Goal: Task Accomplishment & Management: Use online tool/utility

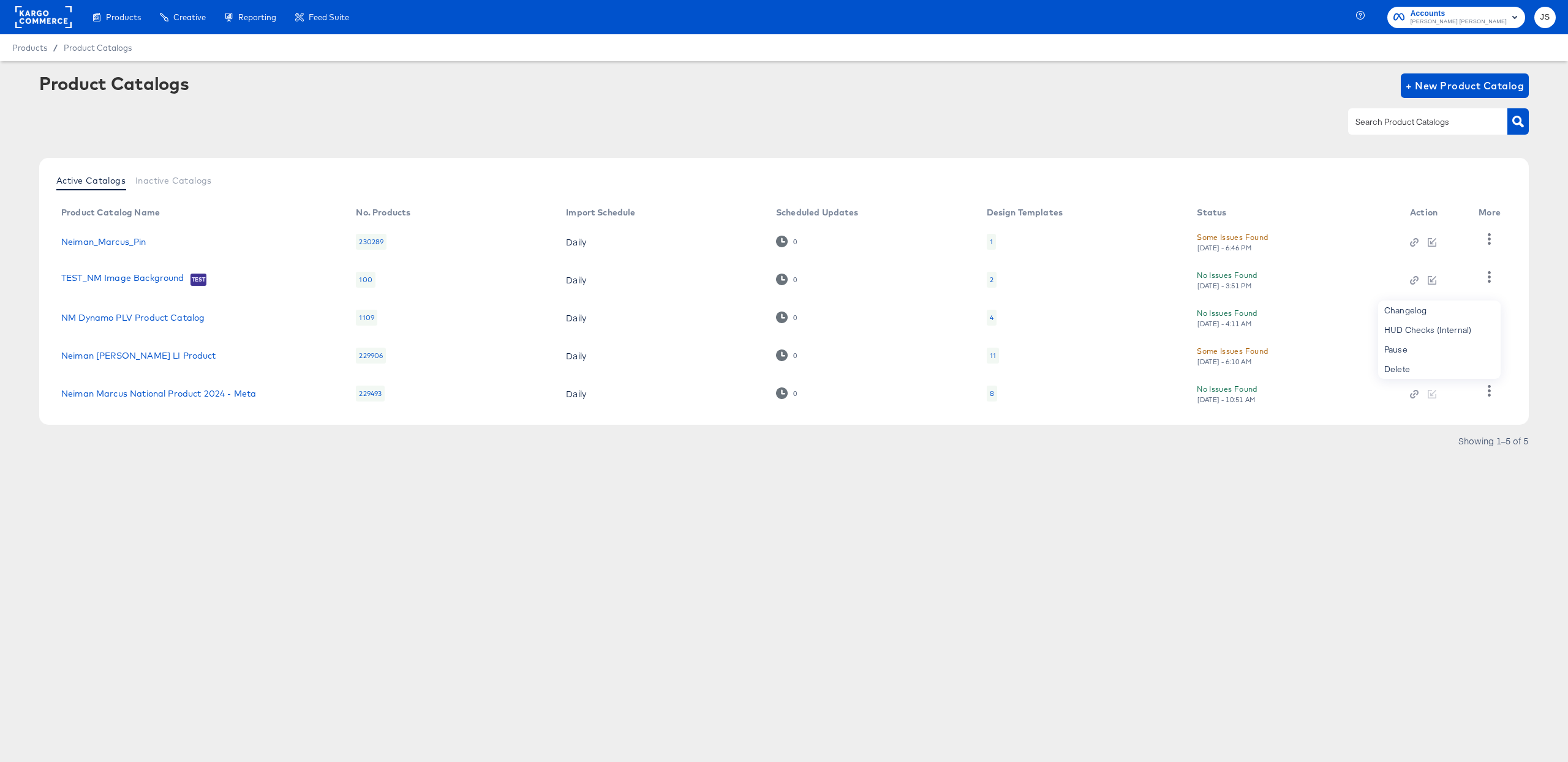
click at [198, 386] on td "Neiman Marcus National Product 2024 - Meta" at bounding box center [198, 393] width 295 height 38
click at [199, 391] on link "Neiman Marcus National Product 2024 - Meta" at bounding box center [158, 393] width 195 height 10
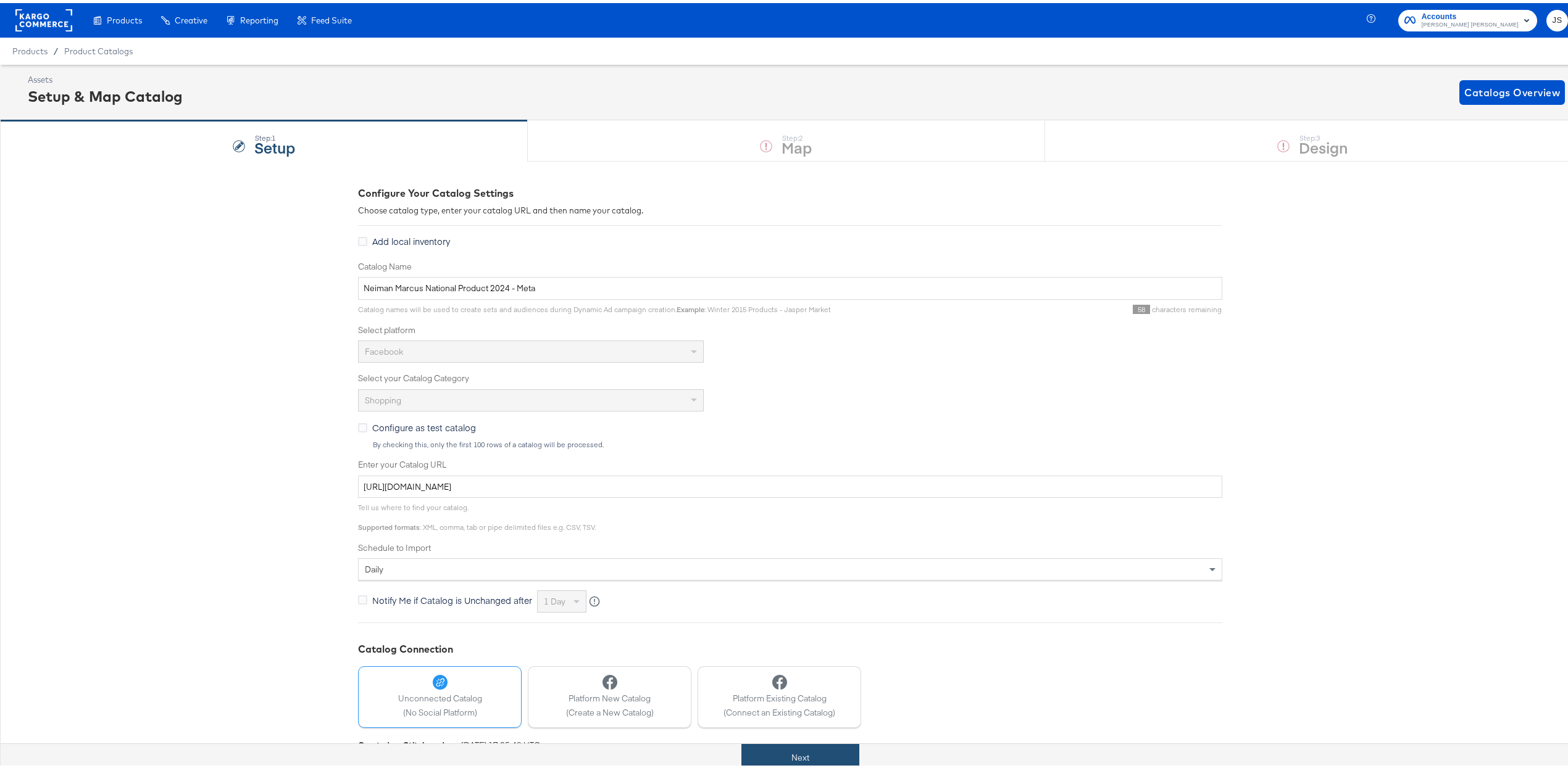
click at [842, 759] on button "Next" at bounding box center [800, 754] width 118 height 28
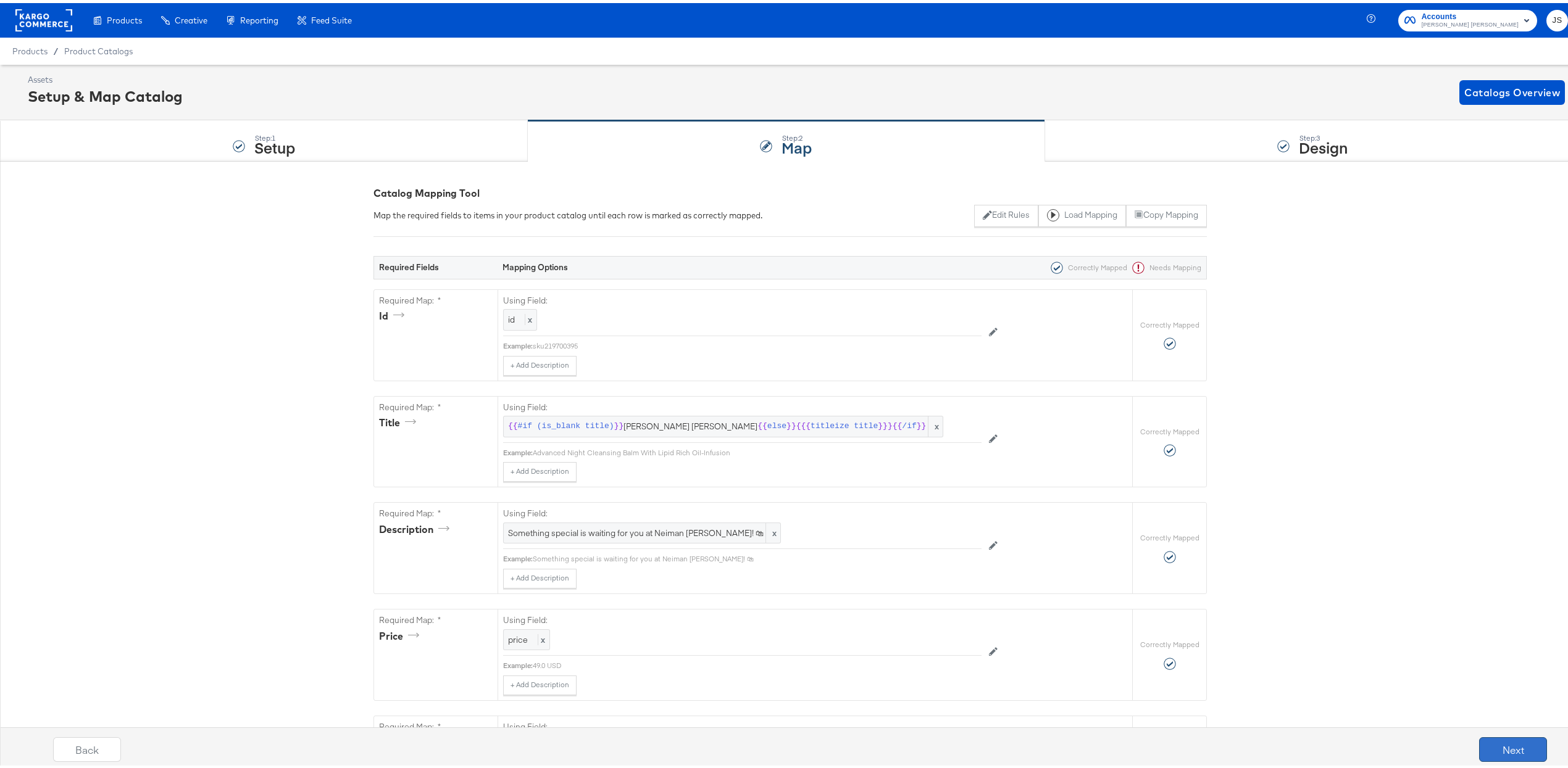
click at [1522, 751] on button "Next" at bounding box center [1513, 747] width 68 height 24
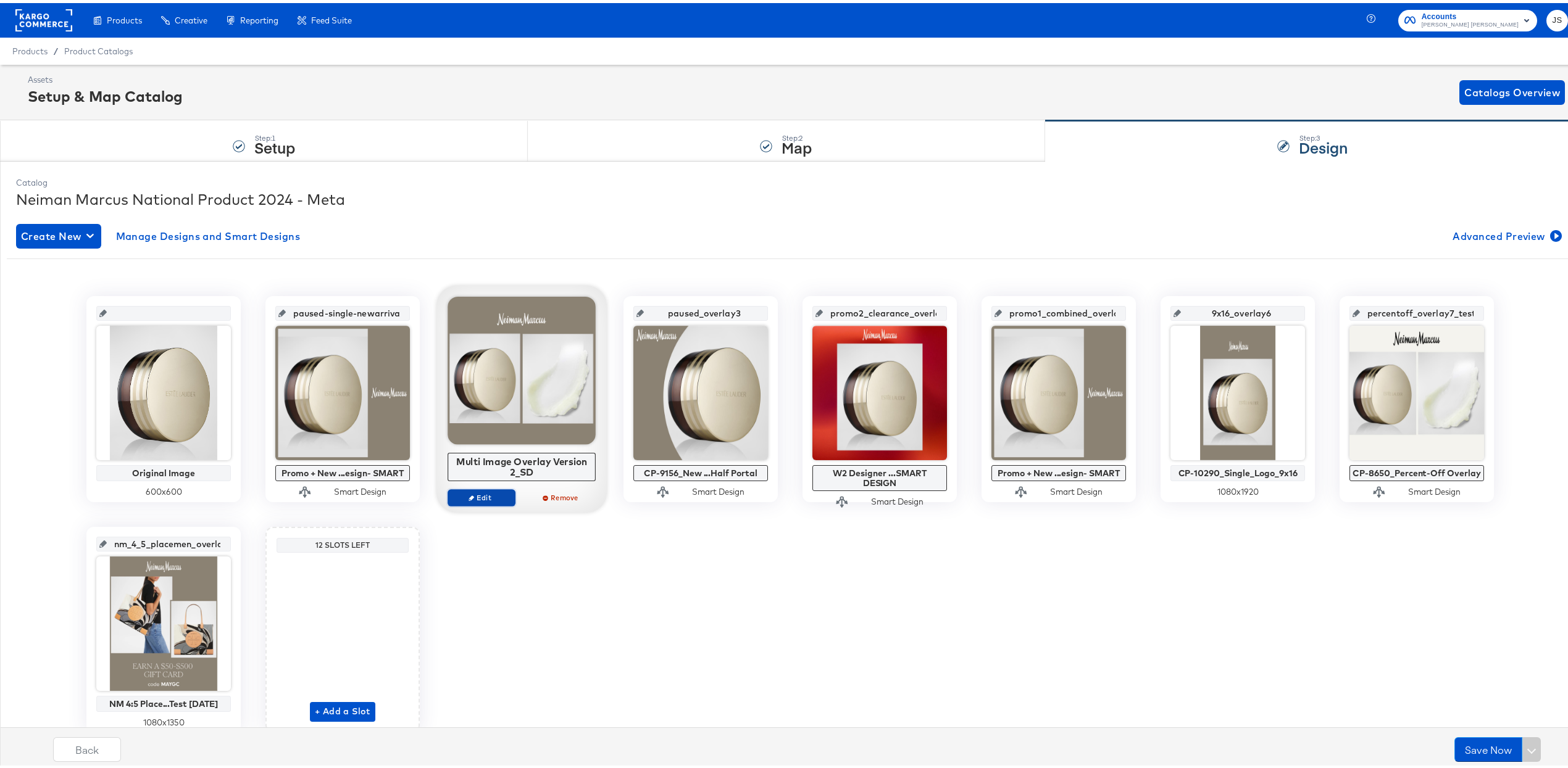
click at [482, 495] on span "Edit" at bounding box center [481, 494] width 57 height 9
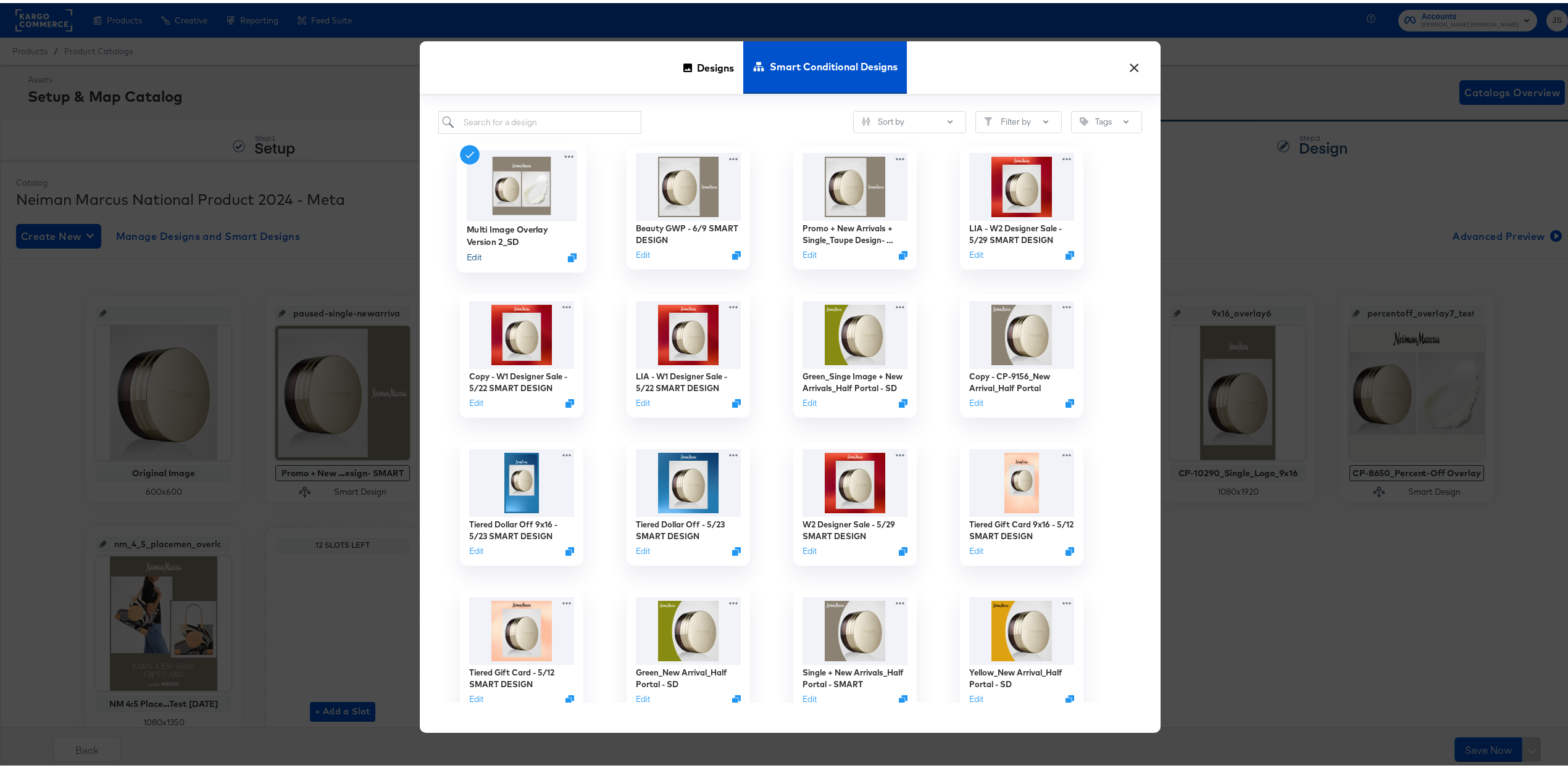
click at [470, 253] on button "Edit" at bounding box center [474, 254] width 15 height 11
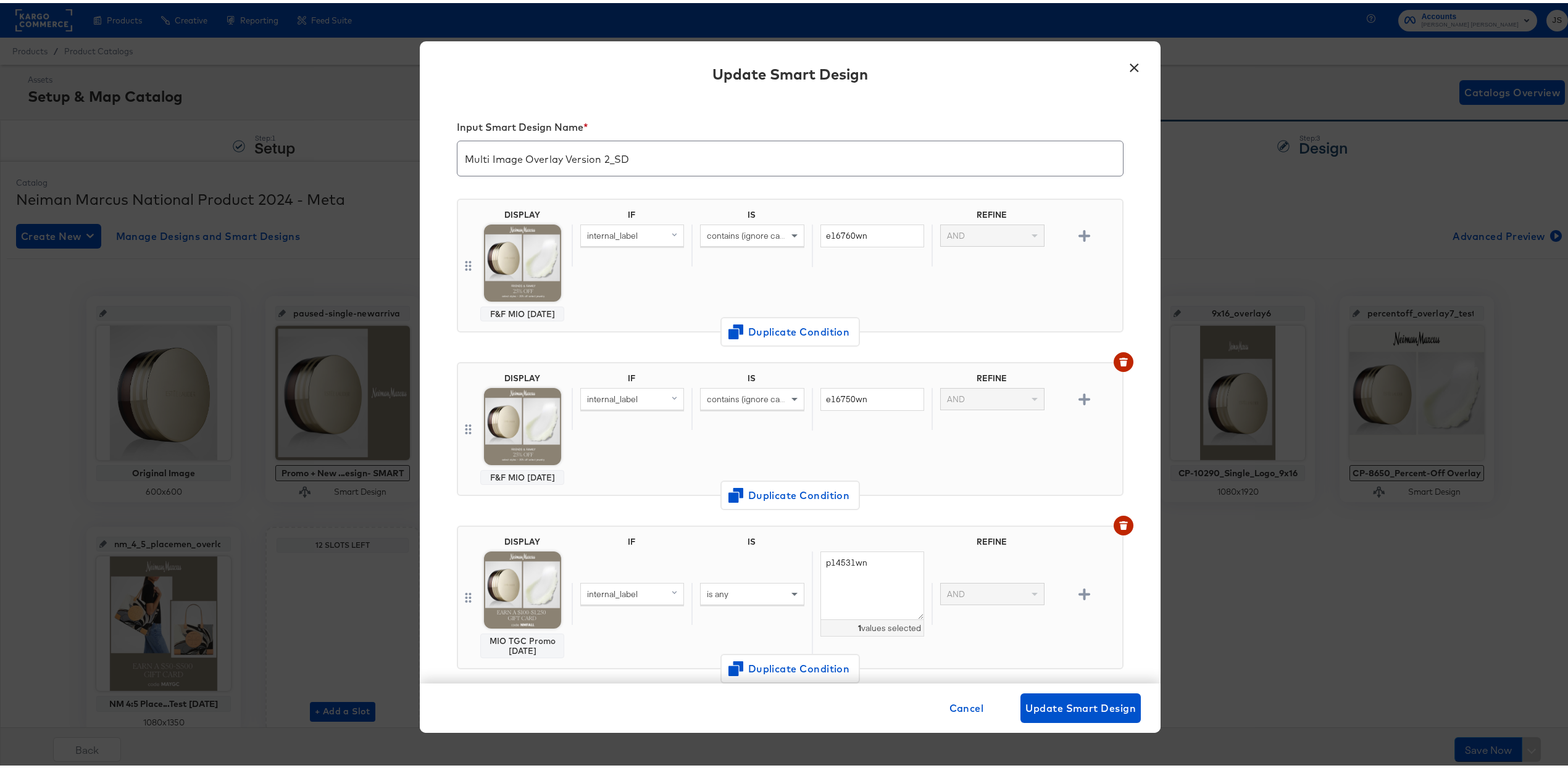
click at [1133, 64] on button "×" at bounding box center [1133, 62] width 22 height 22
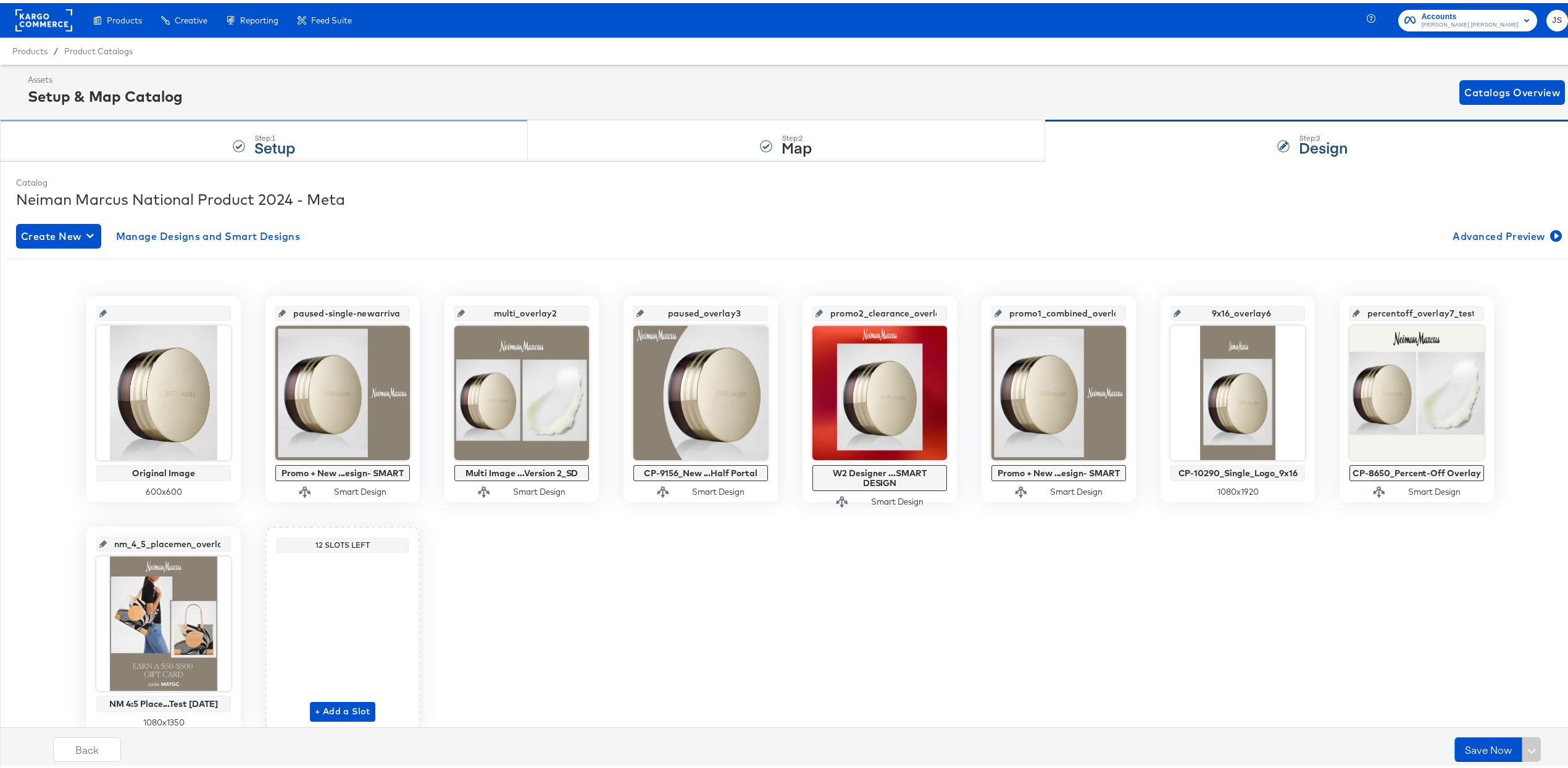
click at [178, 145] on div "Step: 1 Setup" at bounding box center [263, 138] width 528 height 41
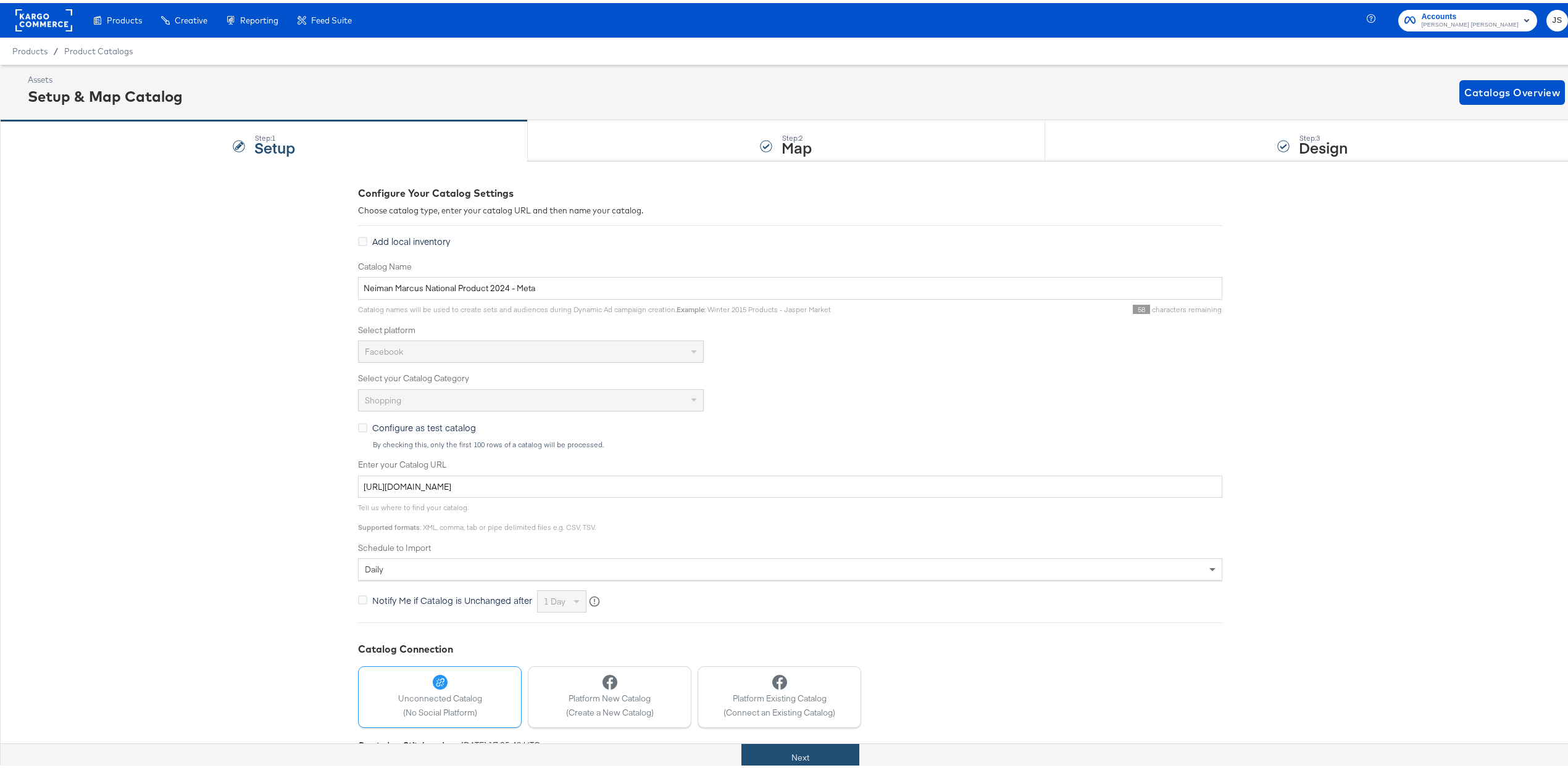
click at [789, 749] on button "Next" at bounding box center [800, 754] width 118 height 28
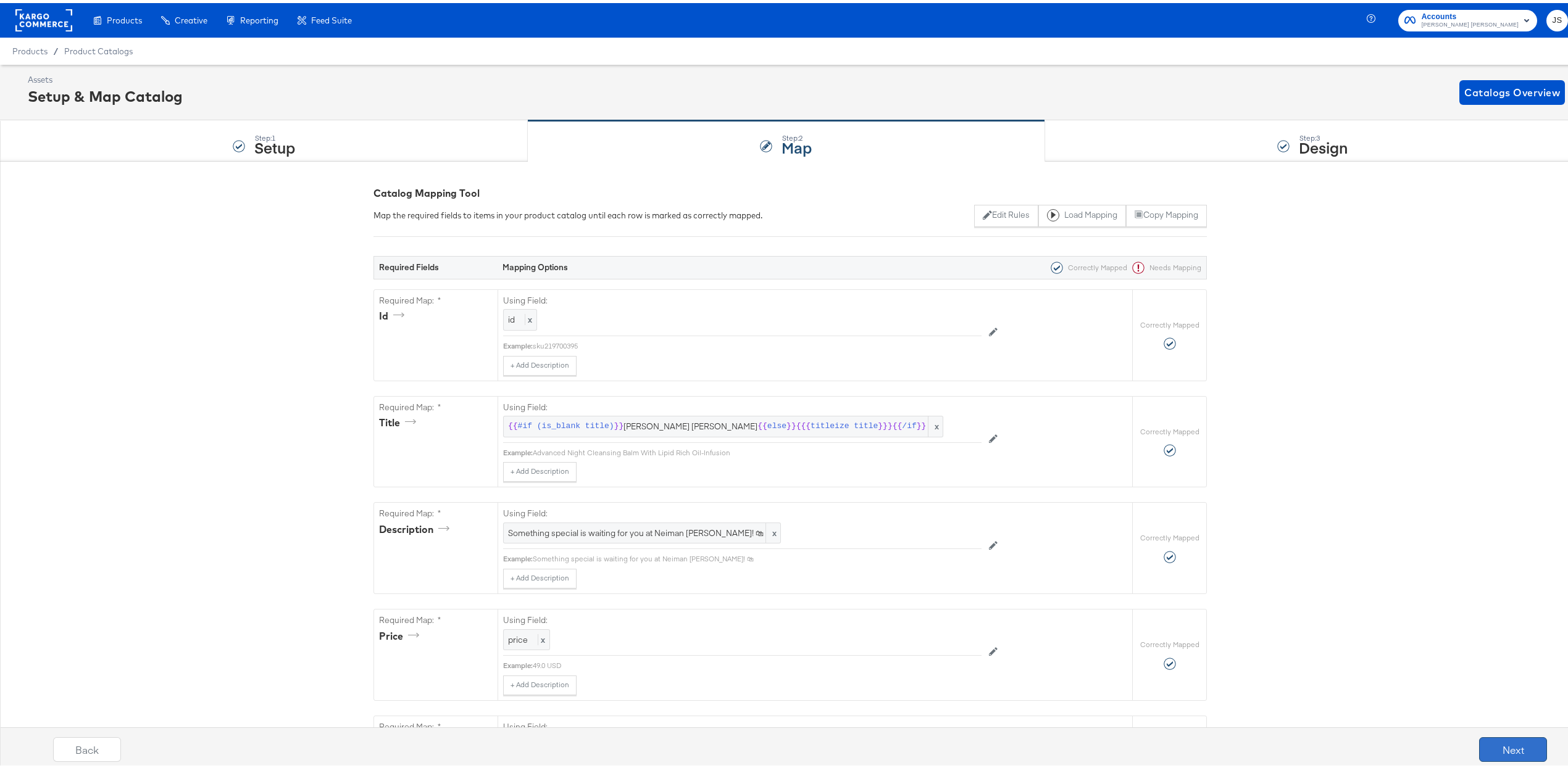
click at [1512, 752] on button "Next" at bounding box center [1513, 747] width 68 height 24
